Goal: Information Seeking & Learning: Learn about a topic

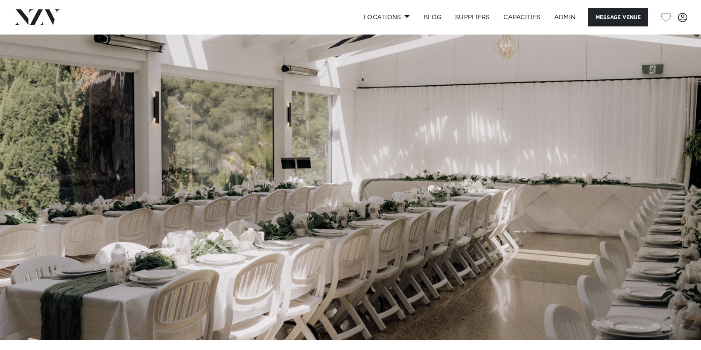
scroll to position [23, 0]
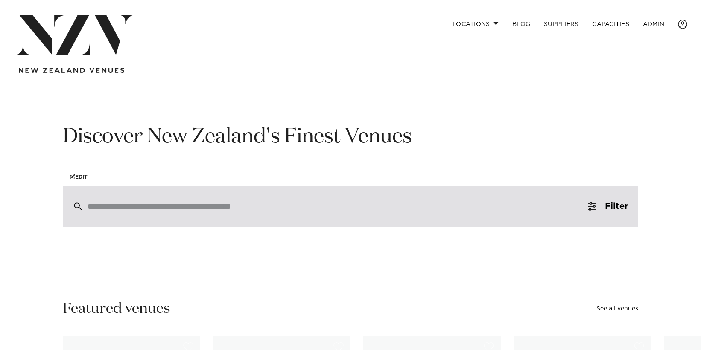
click at [192, 205] on input "search" at bounding box center [331, 206] width 489 height 9
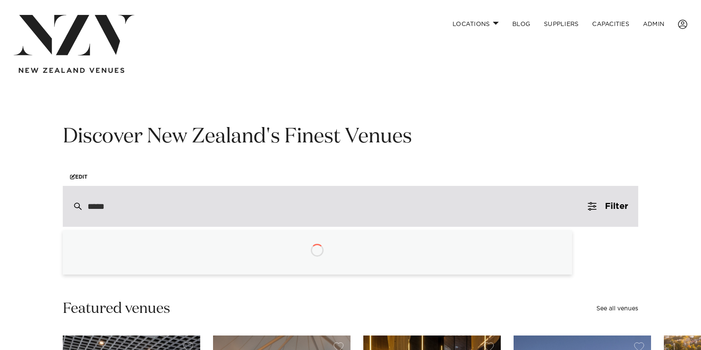
type input "******"
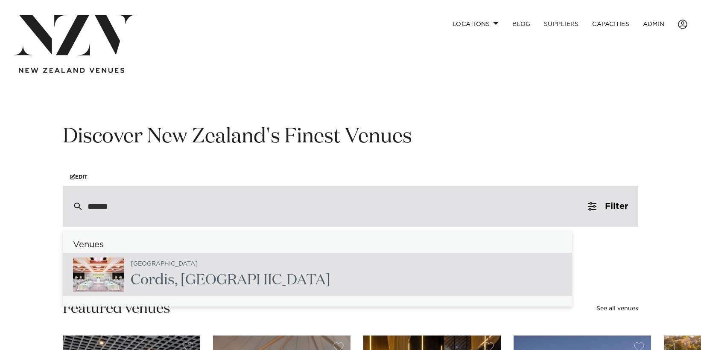
click at [163, 271] on div "Auckland [GEOGRAPHIC_DATA] , [GEOGRAPHIC_DATA]" at bounding box center [227, 274] width 207 height 35
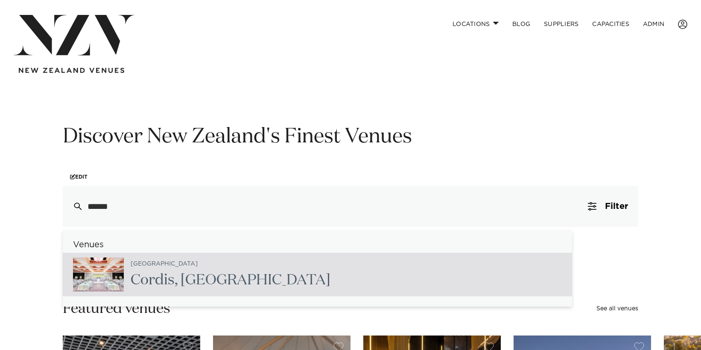
type input "**********"
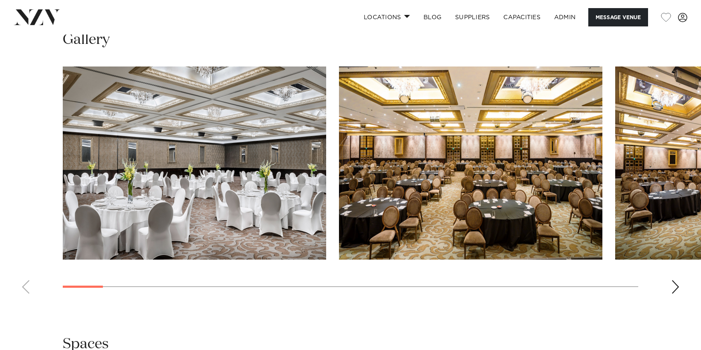
scroll to position [810, 0]
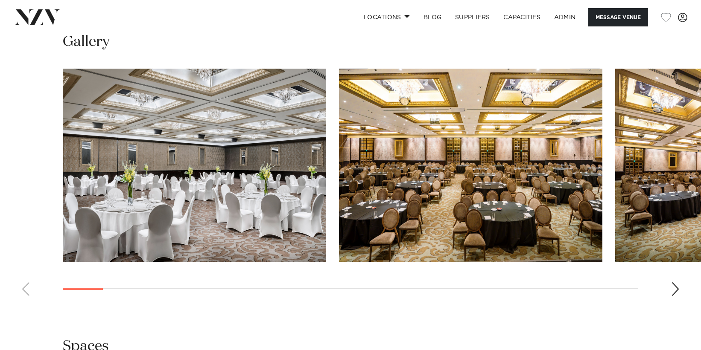
click at [672, 283] on div "Next slide" at bounding box center [675, 290] width 9 height 14
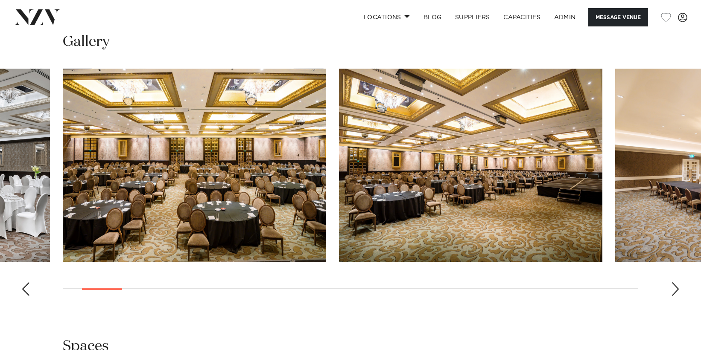
click at [672, 283] on div "Next slide" at bounding box center [675, 290] width 9 height 14
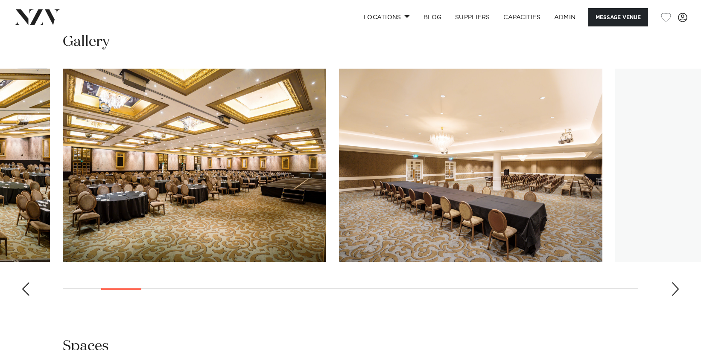
click at [672, 283] on div "Next slide" at bounding box center [675, 290] width 9 height 14
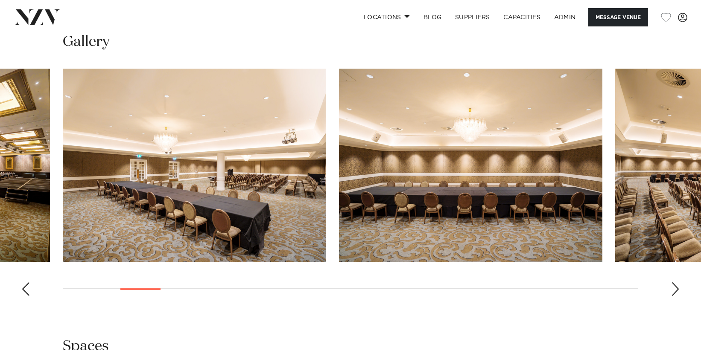
click at [672, 283] on div "Next slide" at bounding box center [675, 290] width 9 height 14
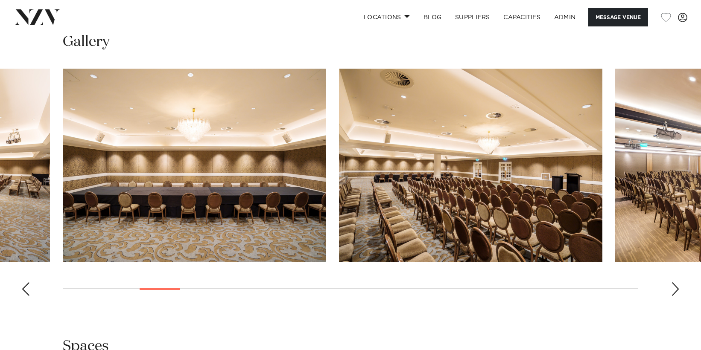
click at [674, 283] on div "Next slide" at bounding box center [675, 290] width 9 height 14
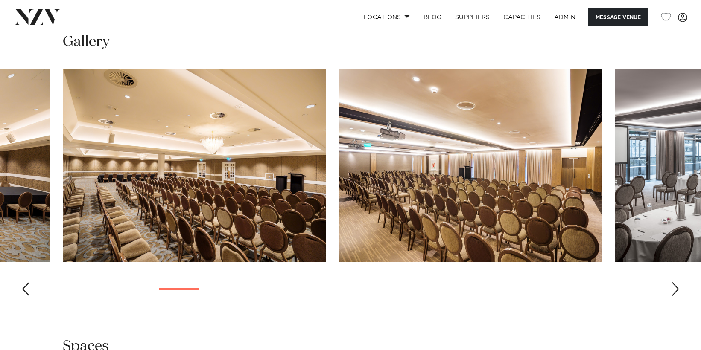
click at [674, 283] on div "Next slide" at bounding box center [675, 290] width 9 height 14
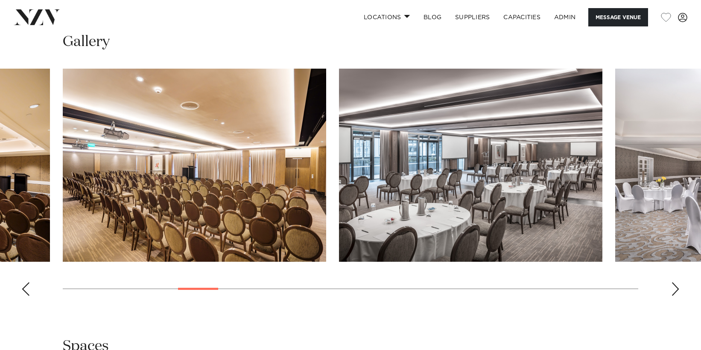
click at [674, 283] on div "Next slide" at bounding box center [675, 290] width 9 height 14
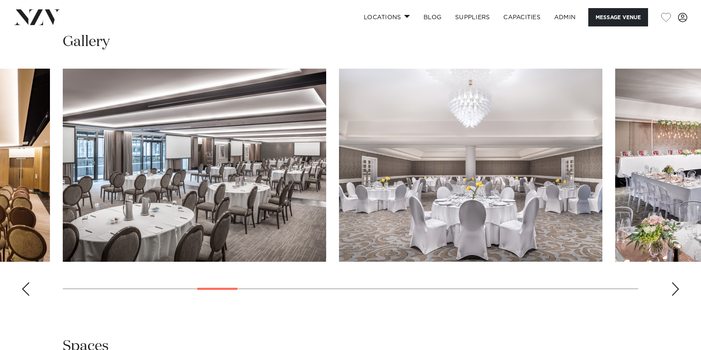
click at [674, 283] on div "Next slide" at bounding box center [675, 290] width 9 height 14
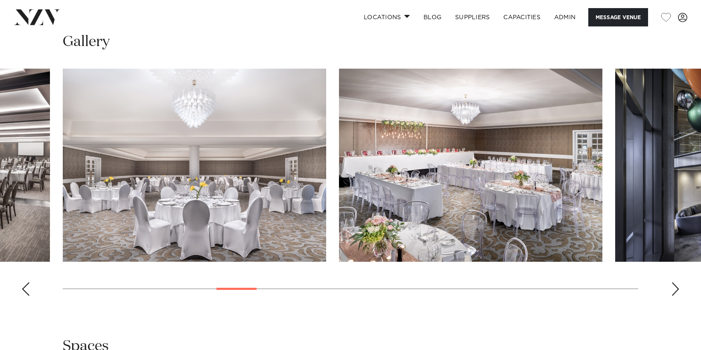
click at [674, 283] on div "Next slide" at bounding box center [675, 290] width 9 height 14
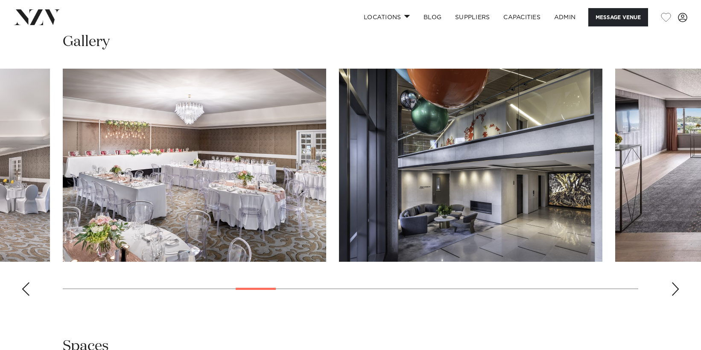
click at [674, 283] on div "Next slide" at bounding box center [675, 290] width 9 height 14
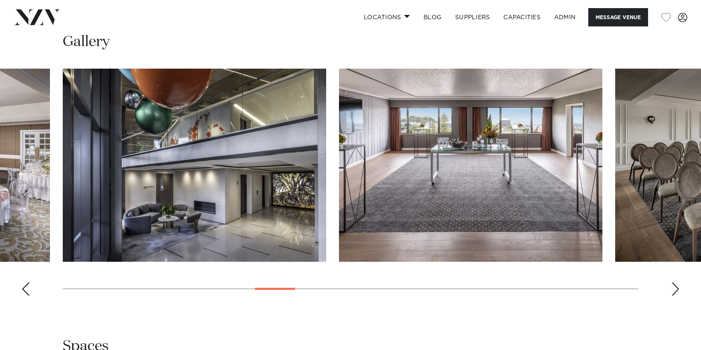
click at [674, 283] on div "Next slide" at bounding box center [675, 290] width 9 height 14
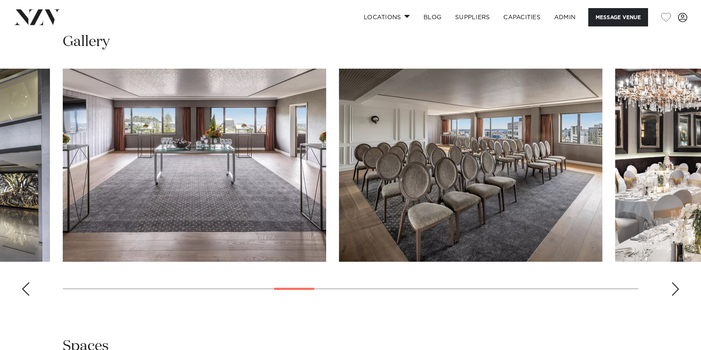
click at [674, 283] on div "Next slide" at bounding box center [675, 290] width 9 height 14
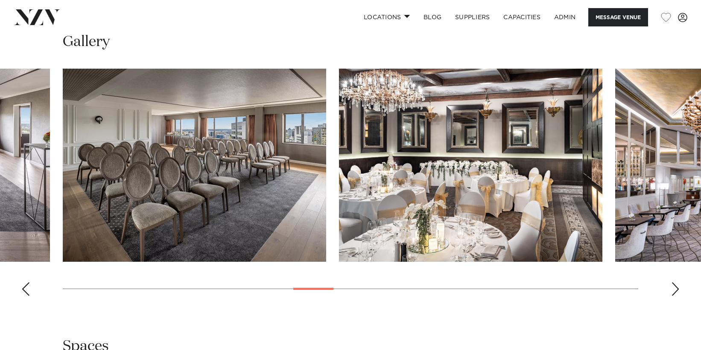
click at [674, 283] on div "Next slide" at bounding box center [675, 290] width 9 height 14
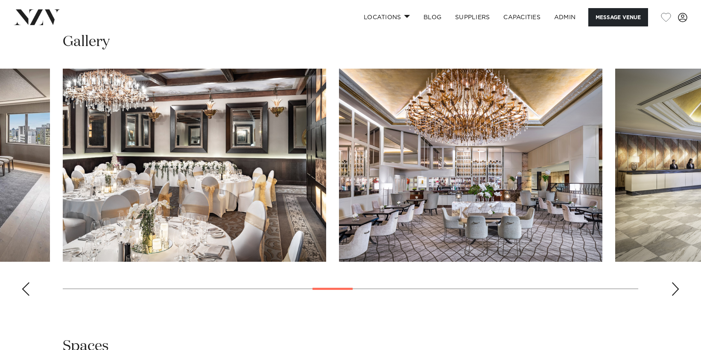
click at [674, 283] on div "Next slide" at bounding box center [675, 290] width 9 height 14
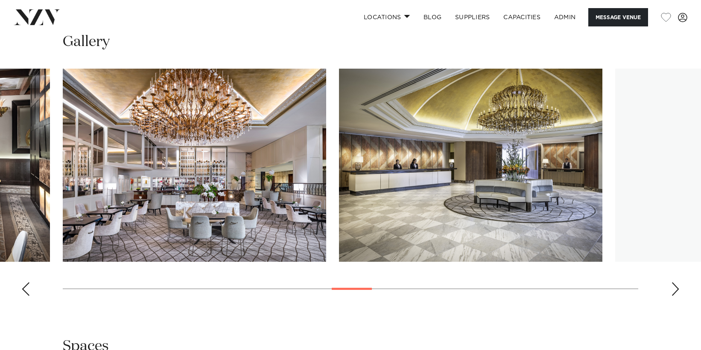
click at [674, 283] on div "Next slide" at bounding box center [675, 290] width 9 height 14
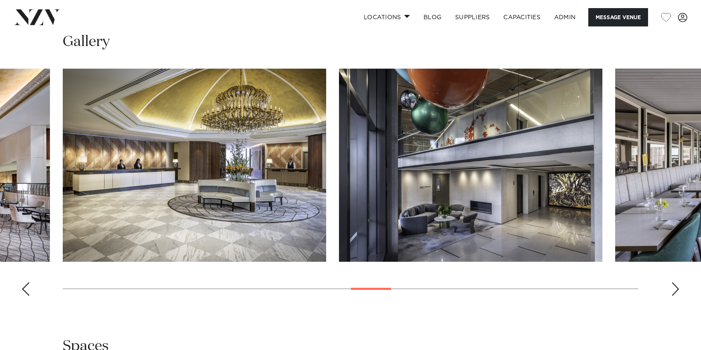
click at [674, 283] on div "Next slide" at bounding box center [675, 290] width 9 height 14
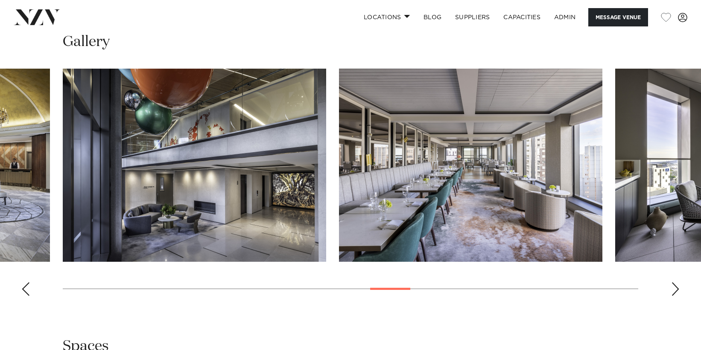
click at [674, 283] on div "Next slide" at bounding box center [675, 290] width 9 height 14
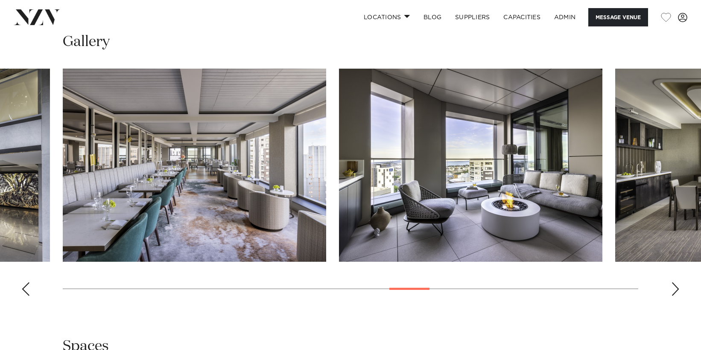
click at [674, 283] on div "Next slide" at bounding box center [675, 290] width 9 height 14
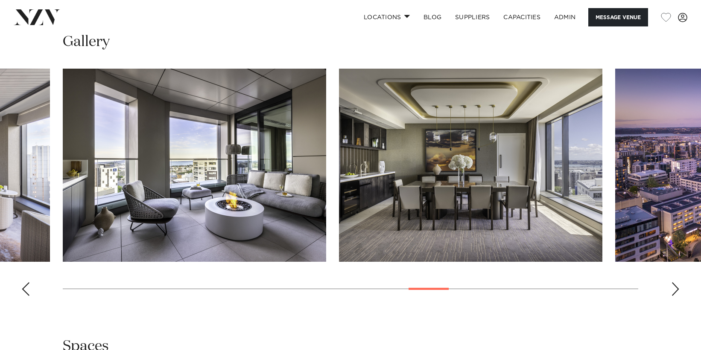
click at [674, 283] on div "Next slide" at bounding box center [675, 290] width 9 height 14
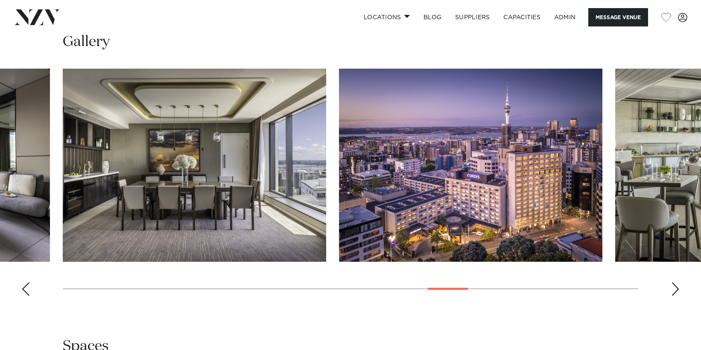
click at [674, 283] on div "Next slide" at bounding box center [675, 290] width 9 height 14
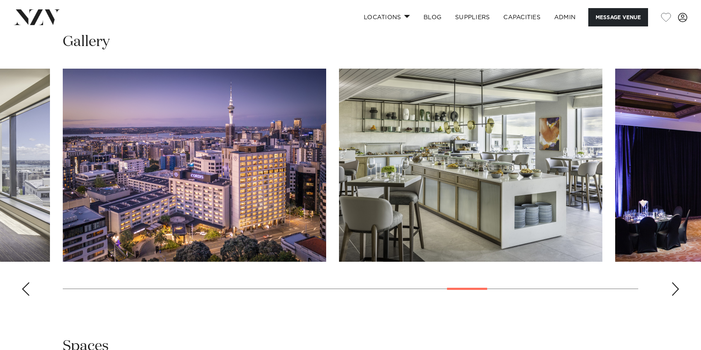
click at [674, 283] on div "Next slide" at bounding box center [675, 290] width 9 height 14
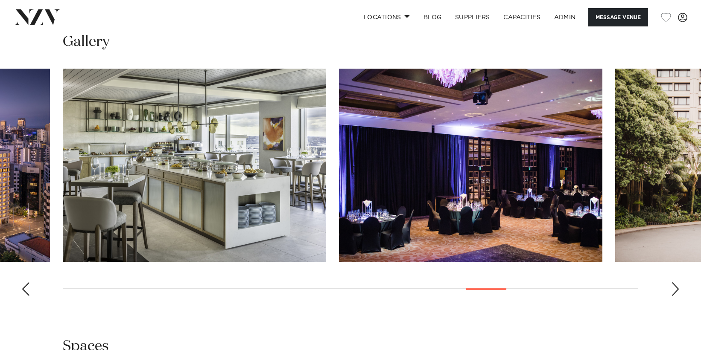
click at [674, 283] on div "Next slide" at bounding box center [675, 290] width 9 height 14
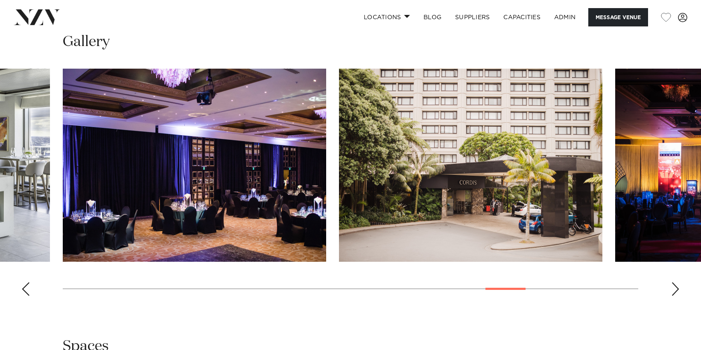
click at [673, 283] on div "Next slide" at bounding box center [675, 290] width 9 height 14
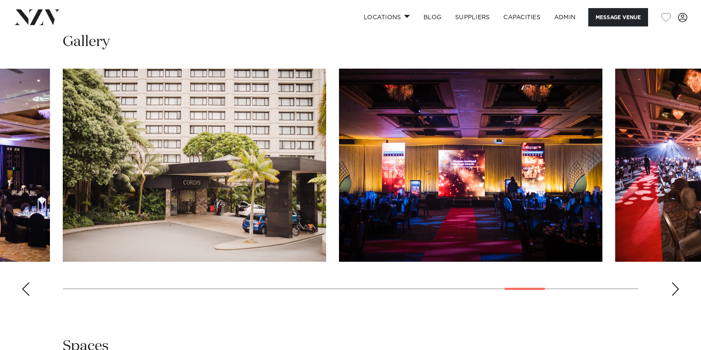
click at [673, 283] on div "Next slide" at bounding box center [675, 290] width 9 height 14
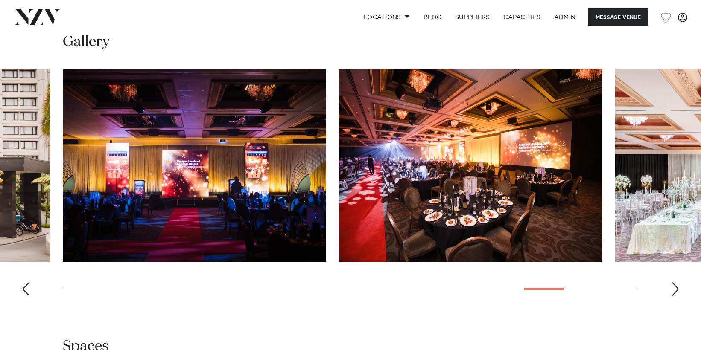
click at [673, 283] on div "Next slide" at bounding box center [675, 290] width 9 height 14
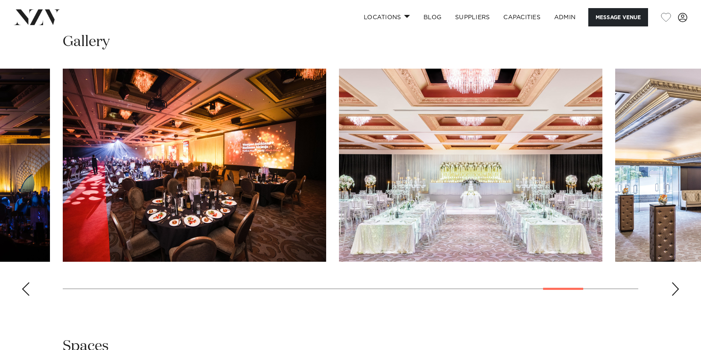
click at [673, 283] on div "Next slide" at bounding box center [675, 290] width 9 height 14
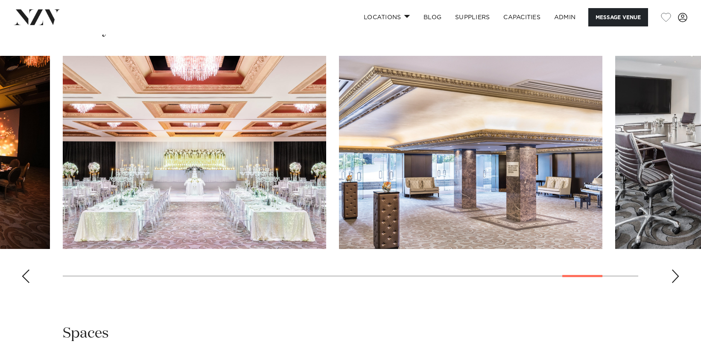
scroll to position [841, 0]
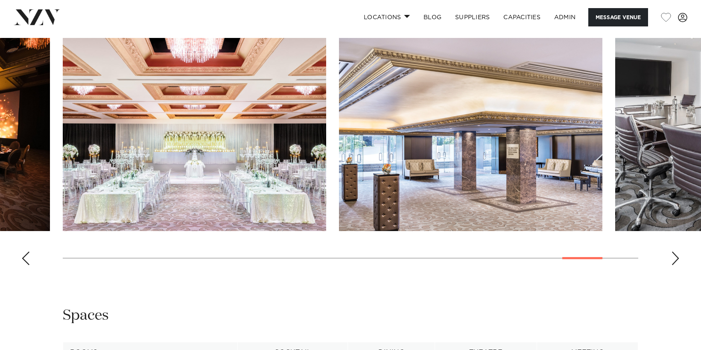
click at [672, 252] on div "Next slide" at bounding box center [675, 259] width 9 height 14
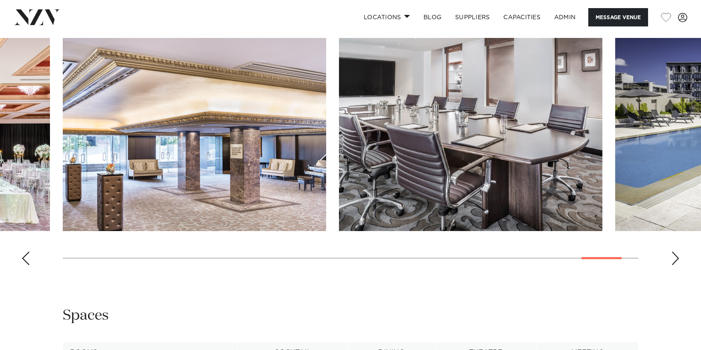
click at [672, 252] on div "Next slide" at bounding box center [675, 259] width 9 height 14
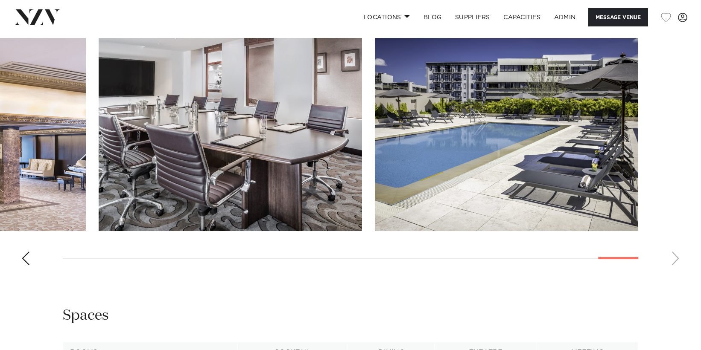
click at [672, 233] on swiper-container at bounding box center [350, 155] width 701 height 234
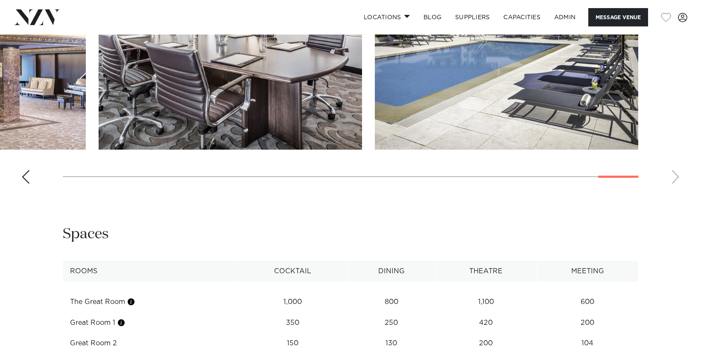
scroll to position [940, 0]
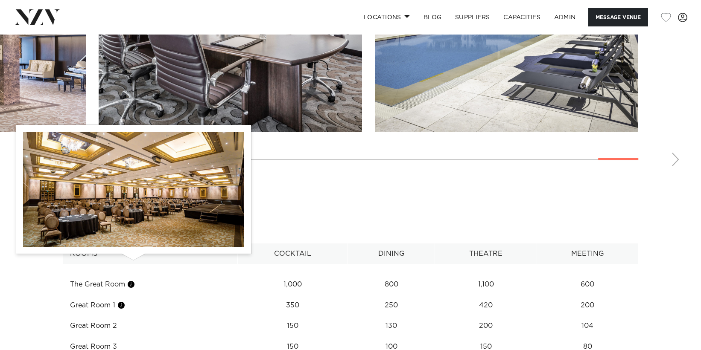
click at [131, 280] on button "button" at bounding box center [131, 284] width 9 height 9
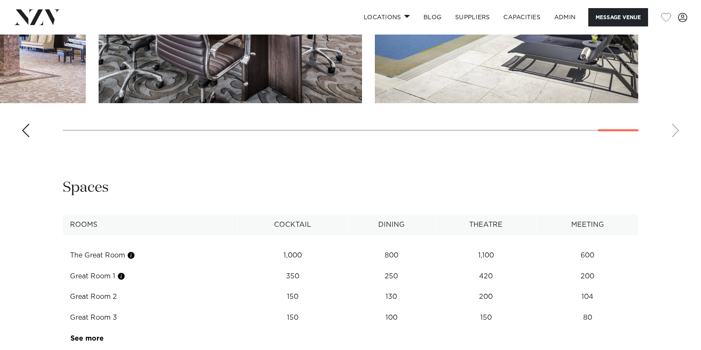
scroll to position [970, 0]
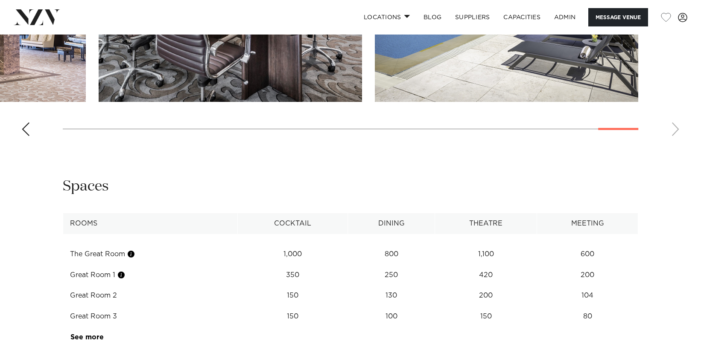
click at [101, 327] on td "See more" at bounding box center [103, 337] width 81 height 21
click at [95, 334] on link "See more" at bounding box center [103, 337] width 67 height 7
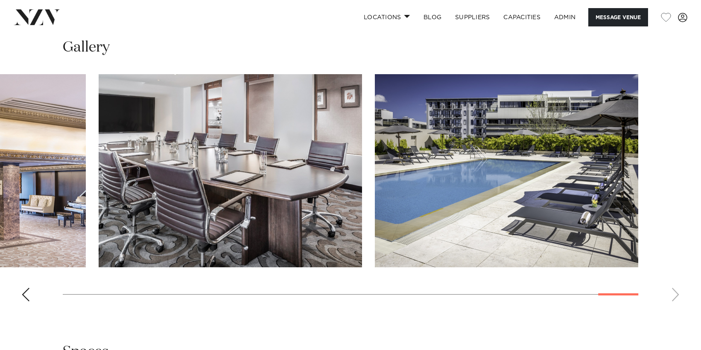
scroll to position [805, 0]
click at [680, 275] on swiper-container at bounding box center [350, 191] width 701 height 234
click at [674, 272] on swiper-container at bounding box center [350, 191] width 701 height 234
click at [27, 288] on div "Previous slide" at bounding box center [25, 295] width 9 height 14
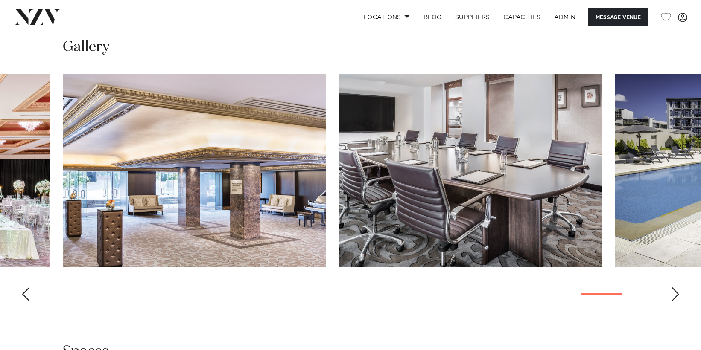
click at [27, 288] on div "Previous slide" at bounding box center [25, 295] width 9 height 14
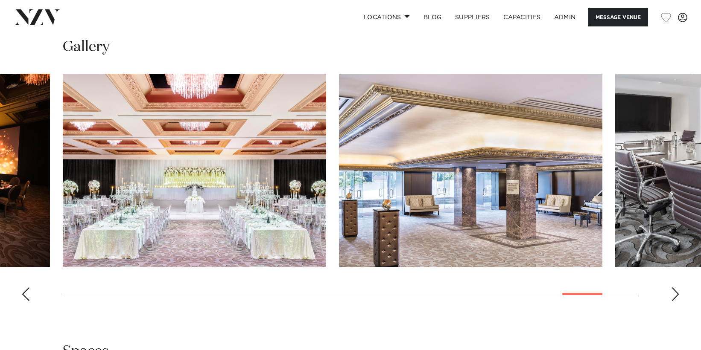
click at [27, 288] on div "Previous slide" at bounding box center [25, 295] width 9 height 14
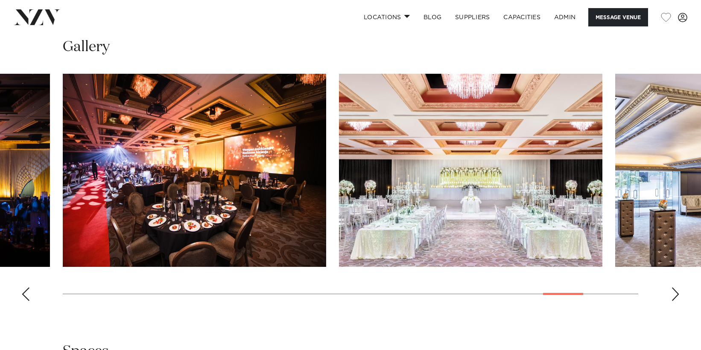
click at [27, 288] on div "Previous slide" at bounding box center [25, 295] width 9 height 14
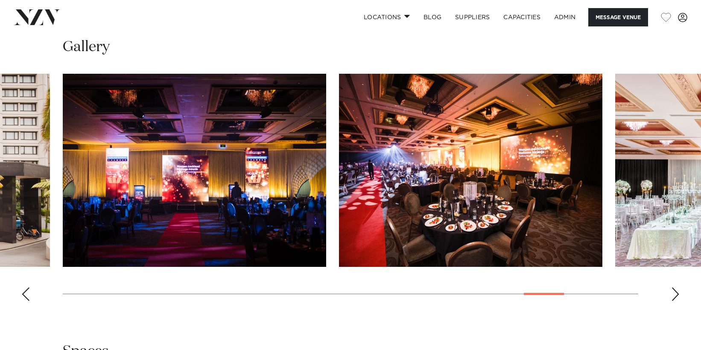
click at [27, 288] on div "Previous slide" at bounding box center [25, 295] width 9 height 14
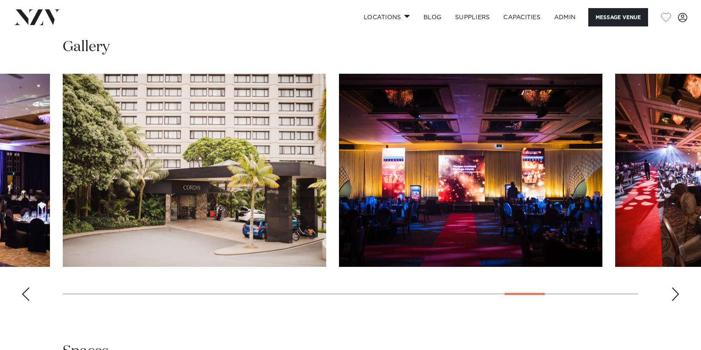
click at [27, 288] on div "Previous slide" at bounding box center [25, 295] width 9 height 14
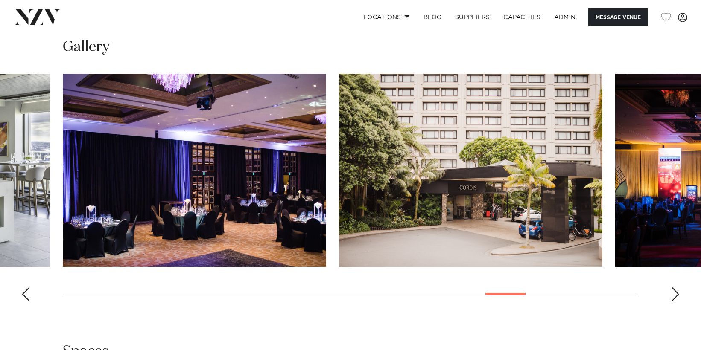
click at [27, 288] on div "Previous slide" at bounding box center [25, 295] width 9 height 14
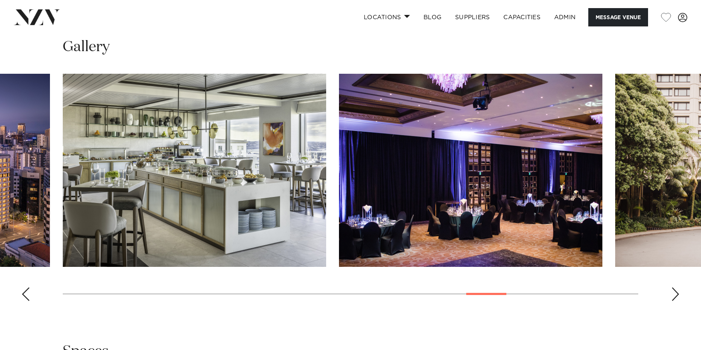
click at [27, 288] on div "Previous slide" at bounding box center [25, 295] width 9 height 14
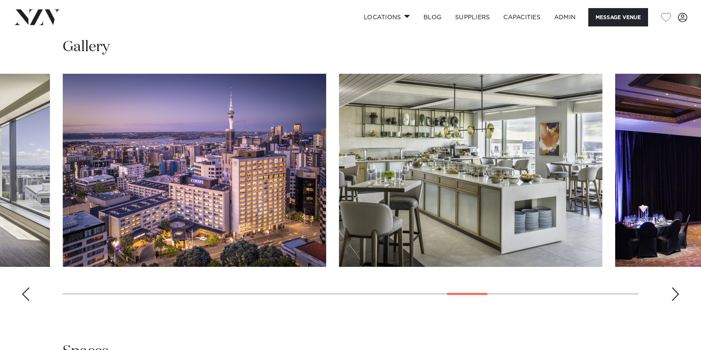
click at [27, 288] on div "Previous slide" at bounding box center [25, 295] width 9 height 14
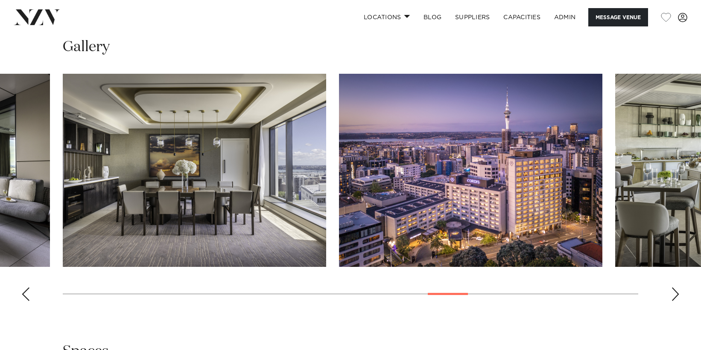
click at [27, 288] on div "Previous slide" at bounding box center [25, 295] width 9 height 14
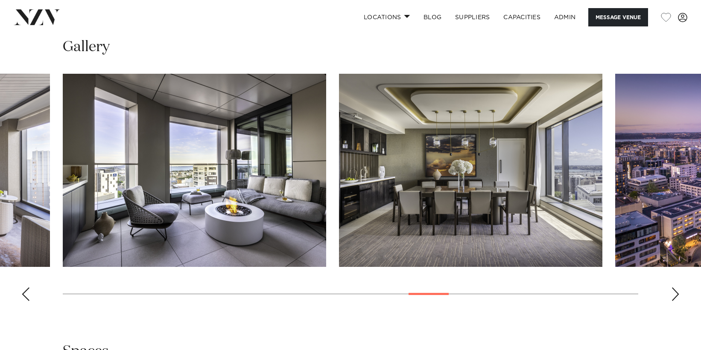
click at [27, 288] on div "Previous slide" at bounding box center [25, 295] width 9 height 14
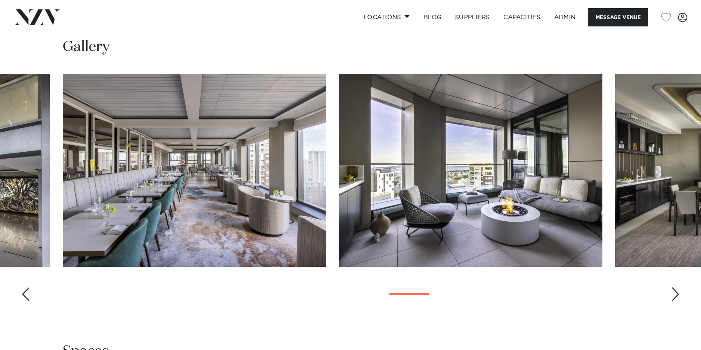
click at [27, 288] on div "Previous slide" at bounding box center [25, 295] width 9 height 14
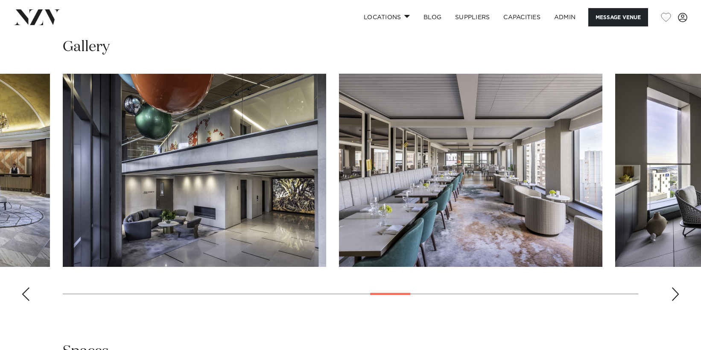
click at [27, 288] on div "Previous slide" at bounding box center [25, 295] width 9 height 14
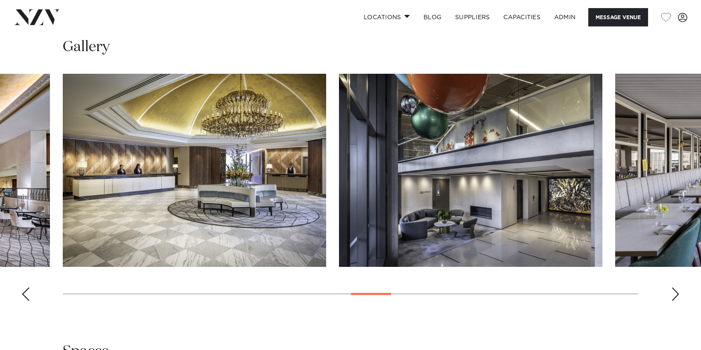
click at [27, 288] on div "Previous slide" at bounding box center [25, 295] width 9 height 14
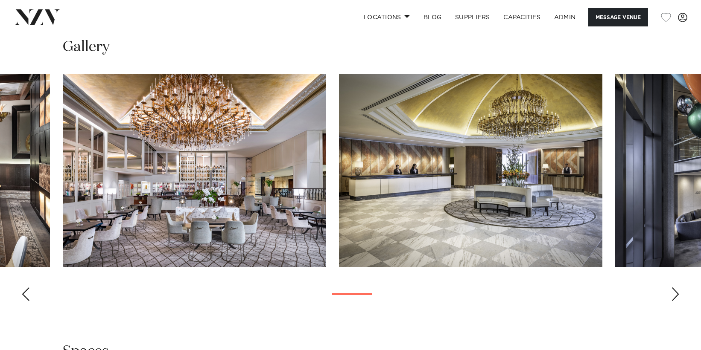
click at [27, 288] on div "Previous slide" at bounding box center [25, 295] width 9 height 14
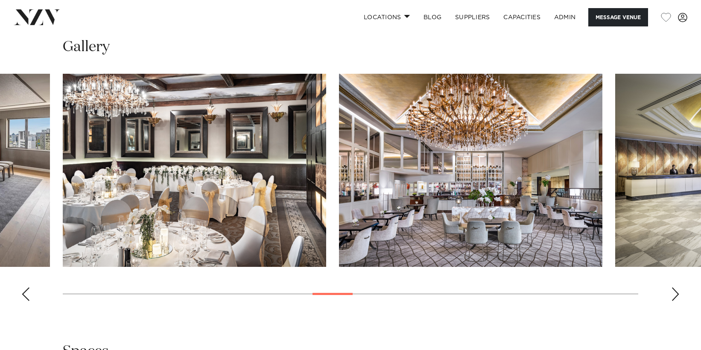
click at [27, 288] on div "Previous slide" at bounding box center [25, 295] width 9 height 14
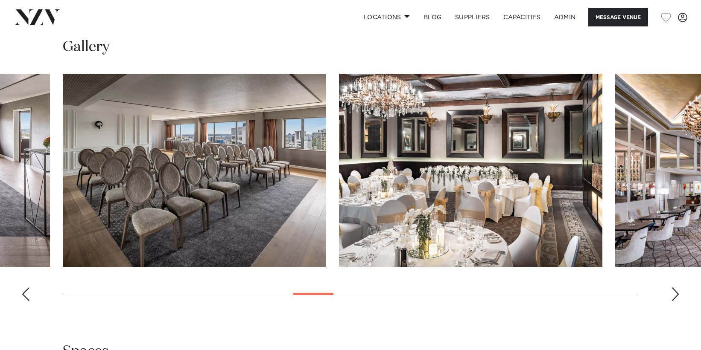
click at [27, 288] on div "Previous slide" at bounding box center [25, 295] width 9 height 14
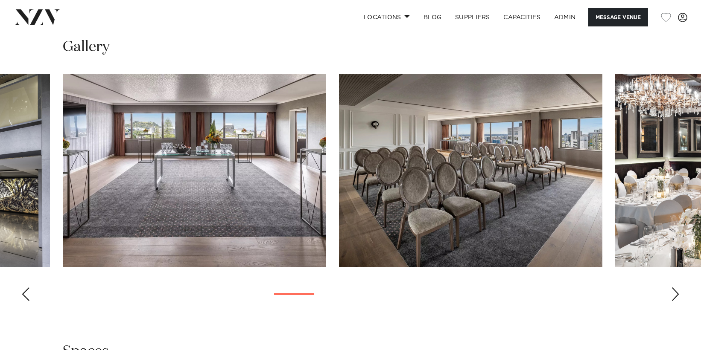
click at [27, 288] on div "Previous slide" at bounding box center [25, 295] width 9 height 14
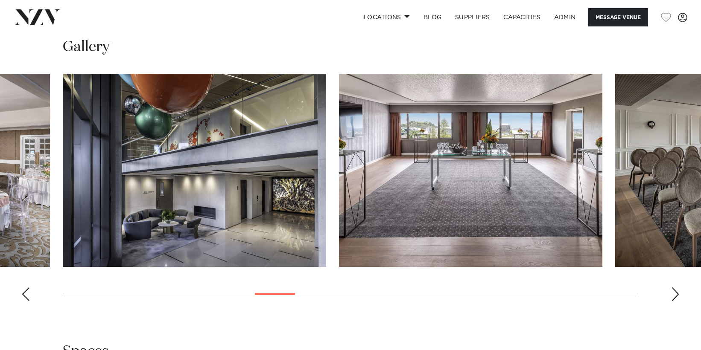
click at [27, 288] on div "Previous slide" at bounding box center [25, 295] width 9 height 14
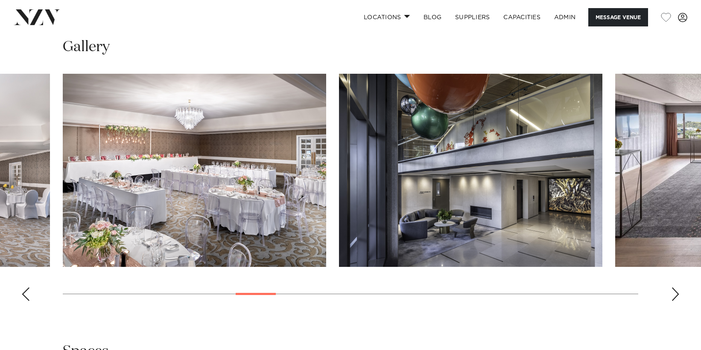
click at [27, 288] on div "Previous slide" at bounding box center [25, 295] width 9 height 14
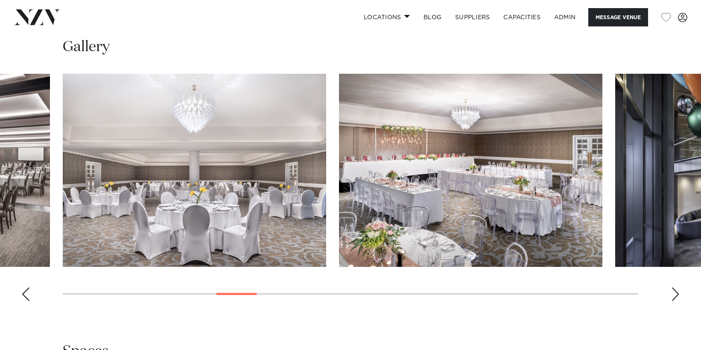
click at [27, 288] on div "Previous slide" at bounding box center [25, 295] width 9 height 14
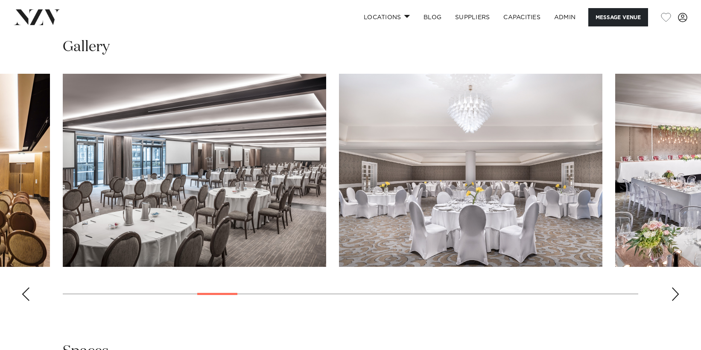
click at [27, 288] on div "Previous slide" at bounding box center [25, 295] width 9 height 14
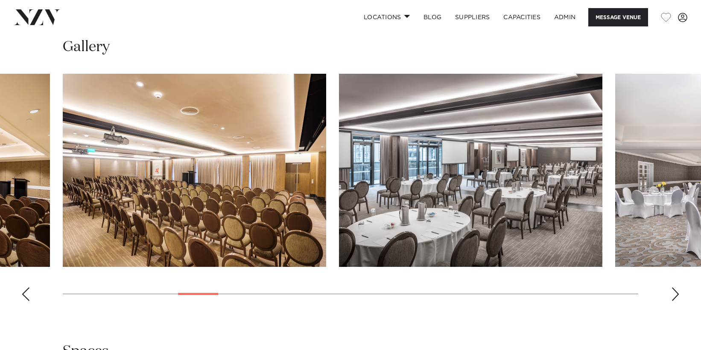
click at [27, 288] on div "Previous slide" at bounding box center [25, 295] width 9 height 14
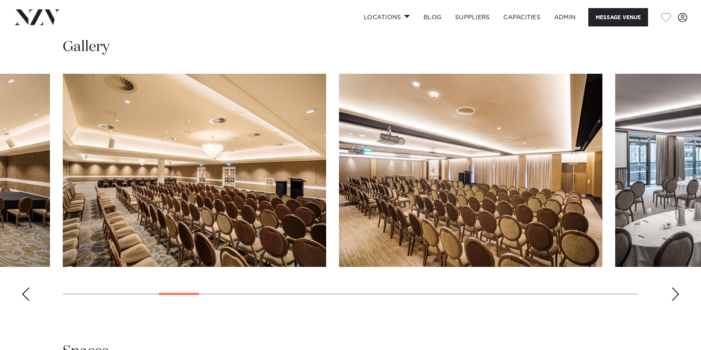
click at [27, 288] on div "Previous slide" at bounding box center [25, 295] width 9 height 14
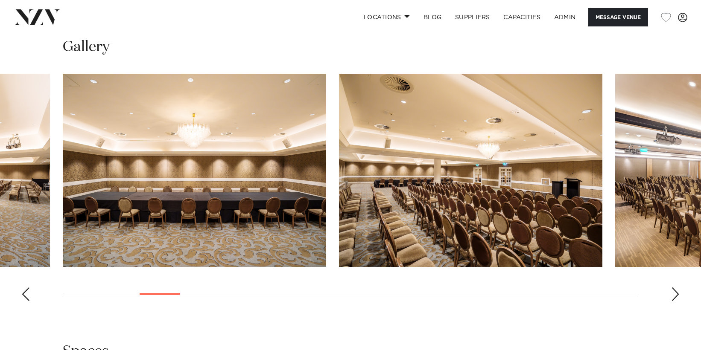
click at [27, 288] on div "Previous slide" at bounding box center [25, 295] width 9 height 14
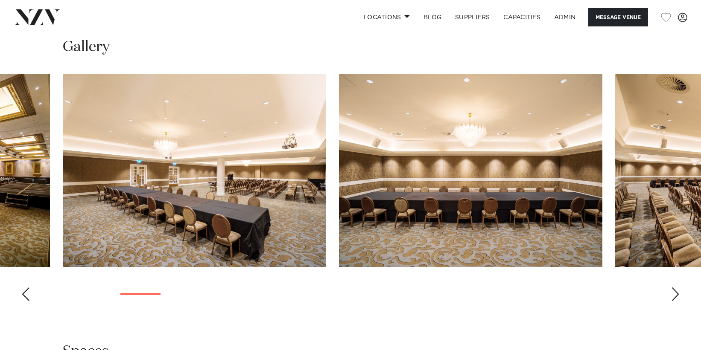
click at [27, 288] on div "Previous slide" at bounding box center [25, 295] width 9 height 14
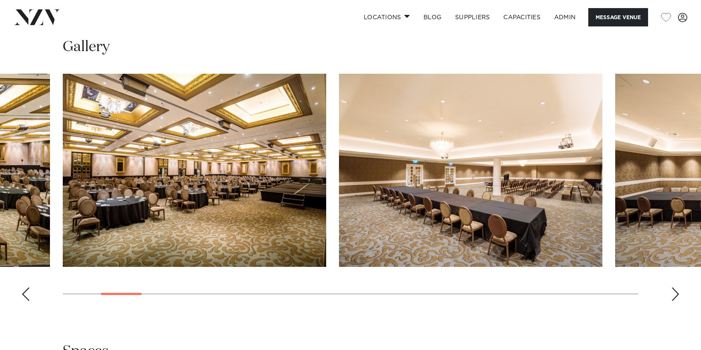
click at [27, 288] on div "Previous slide" at bounding box center [25, 295] width 9 height 14
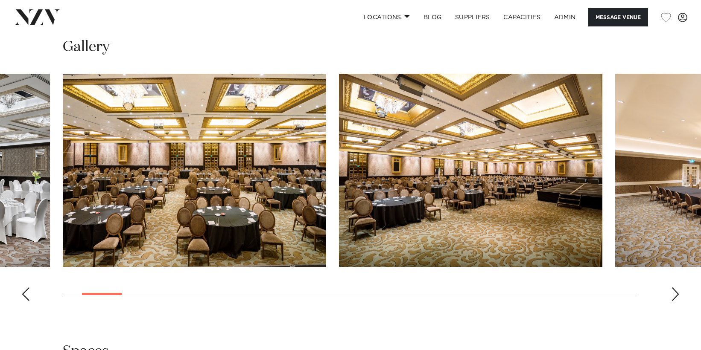
click at [27, 288] on div "Previous slide" at bounding box center [25, 295] width 9 height 14
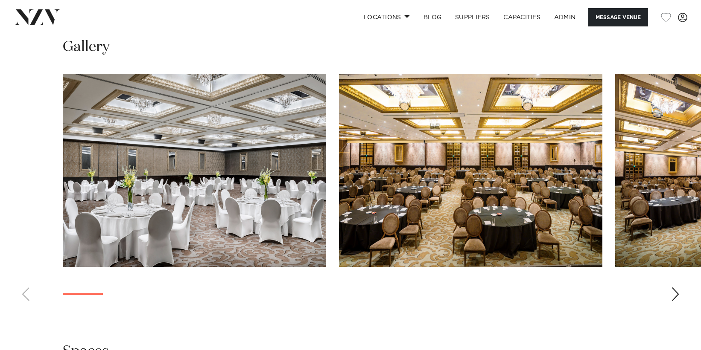
click at [27, 273] on swiper-container at bounding box center [350, 191] width 701 height 234
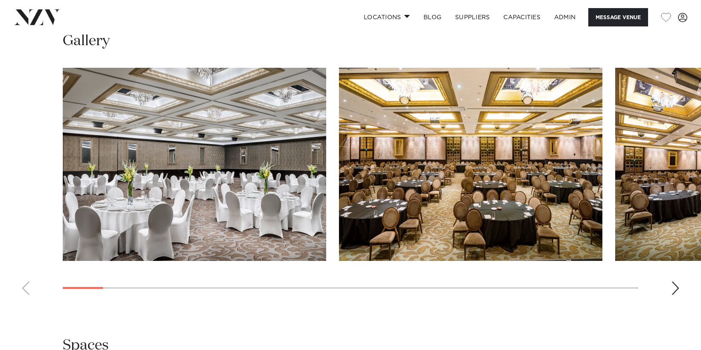
scroll to position [812, 0]
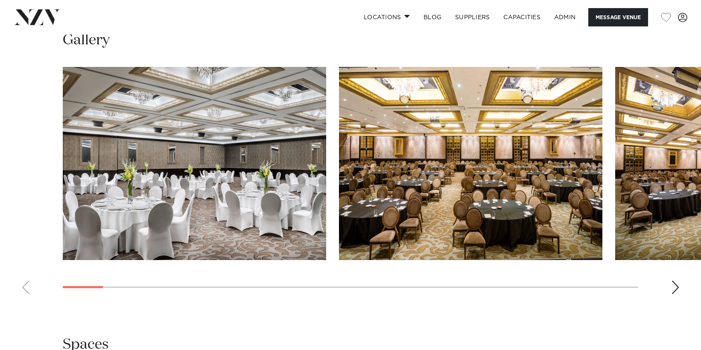
click at [677, 281] on div "Next slide" at bounding box center [675, 288] width 9 height 14
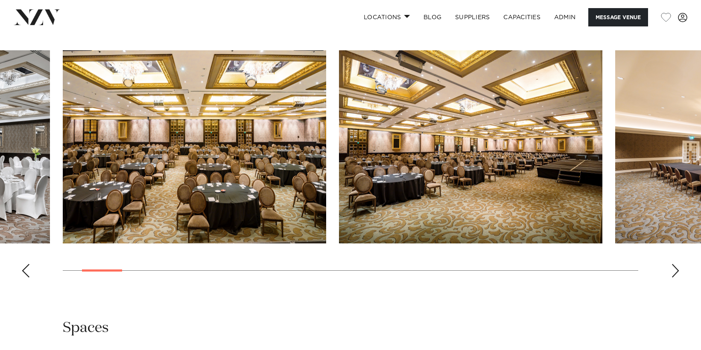
scroll to position [794, 0]
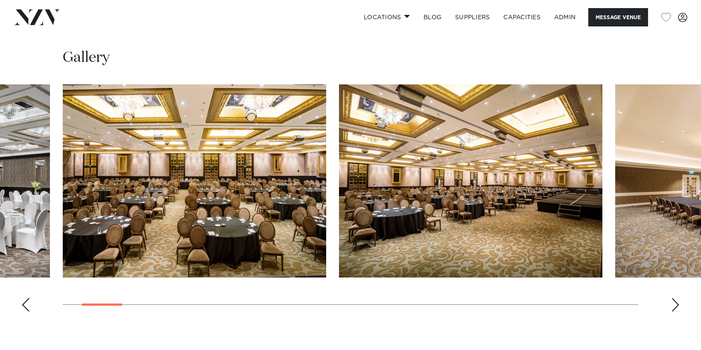
click at [674, 298] on div "Next slide" at bounding box center [675, 305] width 9 height 14
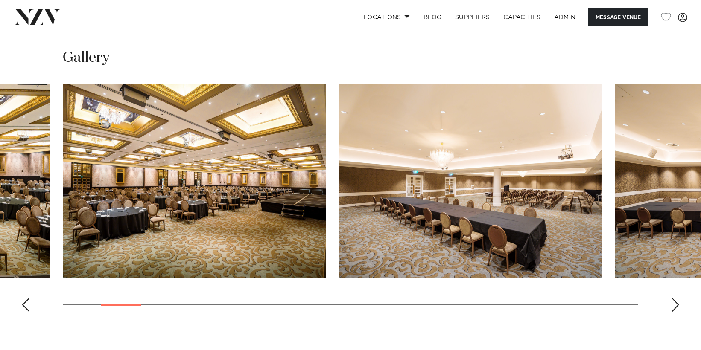
click at [674, 298] on div "Next slide" at bounding box center [675, 305] width 9 height 14
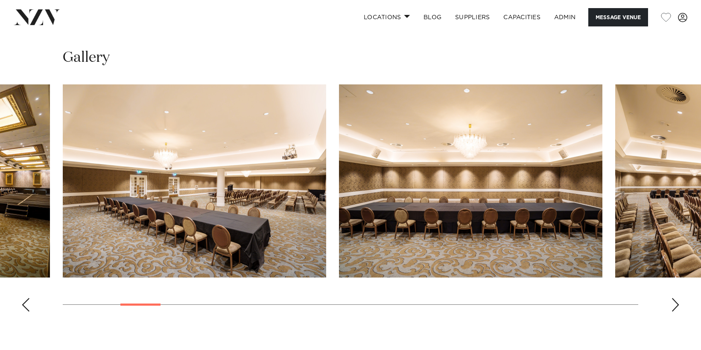
click at [26, 298] on div "Previous slide" at bounding box center [25, 305] width 9 height 14
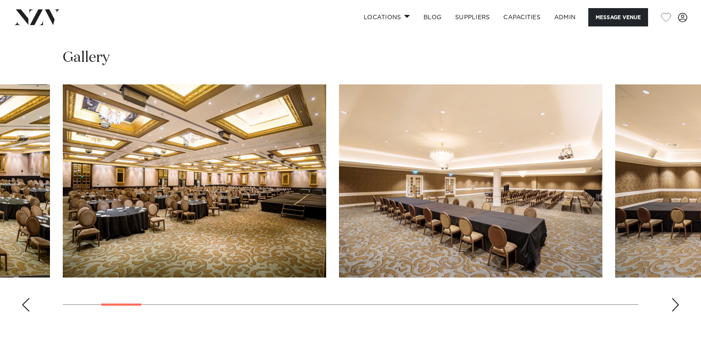
click at [26, 298] on div "Previous slide" at bounding box center [25, 305] width 9 height 14
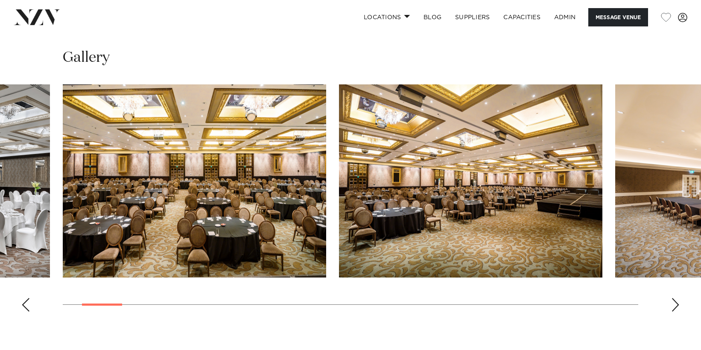
click at [26, 298] on div "Previous slide" at bounding box center [25, 305] width 9 height 14
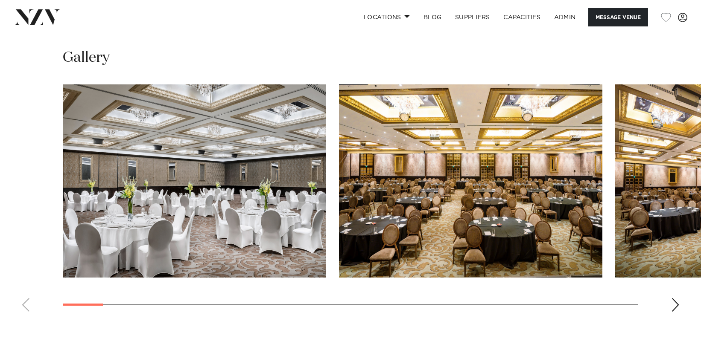
click at [26, 278] on swiper-container at bounding box center [350, 201] width 701 height 234
click at [123, 219] on img "1 / 30" at bounding box center [194, 180] width 263 height 193
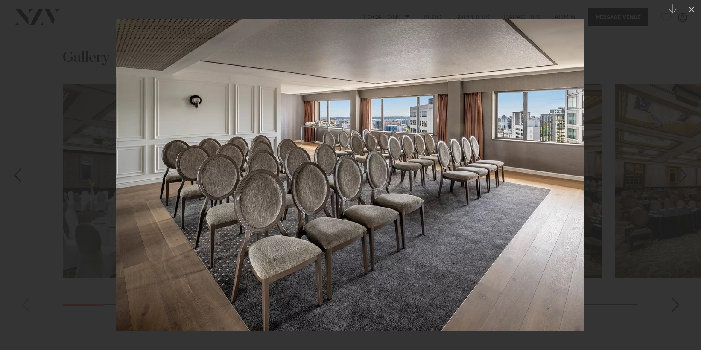
drag, startPoint x: 641, startPoint y: 111, endPoint x: 632, endPoint y: 125, distance: 16.1
click at [642, 112] on div at bounding box center [350, 175] width 701 height 350
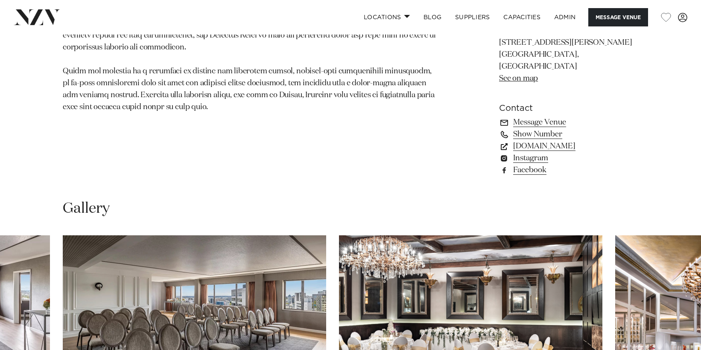
scroll to position [618, 0]
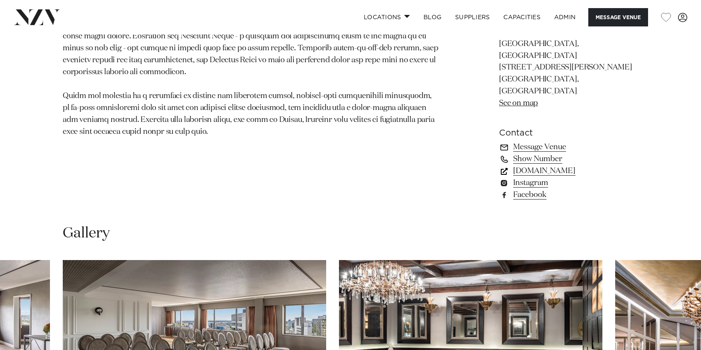
click at [530, 165] on link "www.cordishotels.com" at bounding box center [568, 171] width 139 height 12
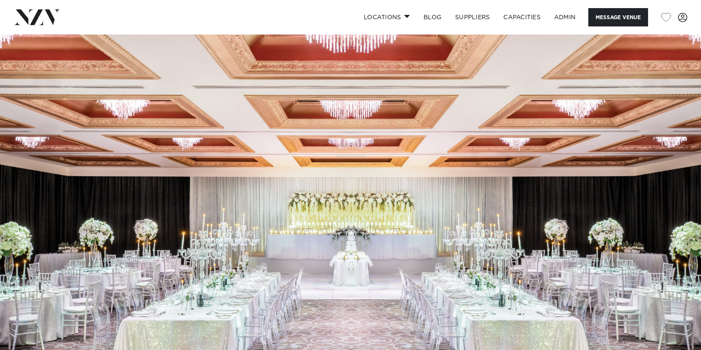
scroll to position [0, 0]
